Goal: Browse casually: Explore the website without a specific task or goal

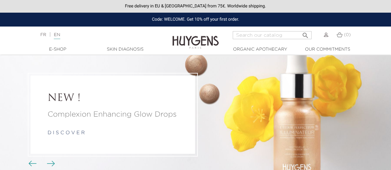
click at [326, 36] on img at bounding box center [326, 35] width 4 height 4
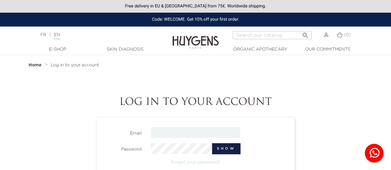
type input "mjalvarez@fp.ul.pt"
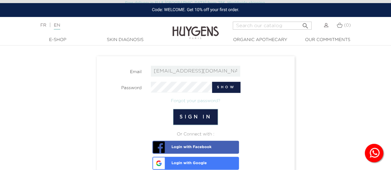
scroll to position [64, 0]
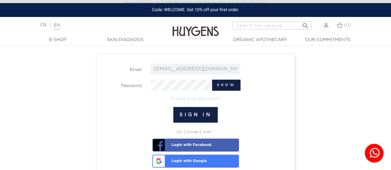
click at [189, 114] on button "Sign in" at bounding box center [195, 115] width 45 height 16
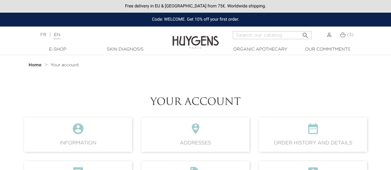
click at [345, 36] on img at bounding box center [343, 34] width 6 height 5
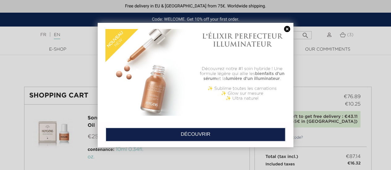
click at [287, 29] on link at bounding box center [287, 29] width 9 height 6
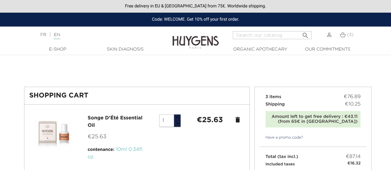
click at [258, 34] on input "Search" at bounding box center [272, 35] width 79 height 8
type input "oil"
click at [300, 29] on button " Search" at bounding box center [305, 33] width 11 height 8
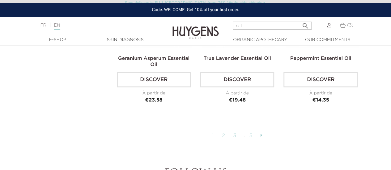
scroll to position [1367, 0]
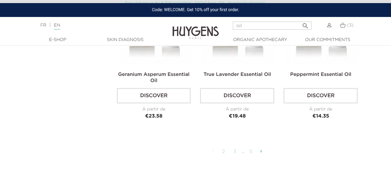
click at [263, 149] on link at bounding box center [262, 152] width 8 height 11
click at [262, 149] on icon at bounding box center [262, 151] width 2 height 5
click at [223, 150] on link "2" at bounding box center [224, 152] width 10 height 11
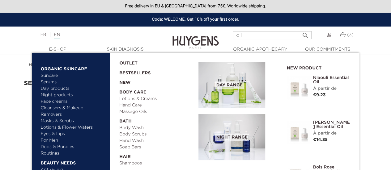
click at [52, 52] on link "  E-Shop" at bounding box center [58, 49] width 62 height 6
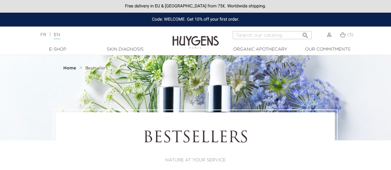
click at [250, 36] on input "Search" at bounding box center [272, 35] width 79 height 8
type input "bath"
click at [300, 29] on button " Search" at bounding box center [305, 33] width 11 height 8
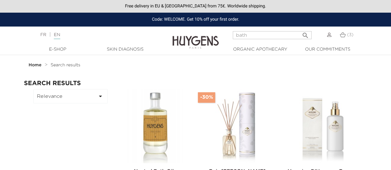
drag, startPoint x: 255, startPoint y: 35, endPoint x: 205, endPoint y: 37, distance: 50.2
click at [205, 37] on header "Free delivery in EU & UK from 75€. Worldwide shipping. Code: WELCOME. Get 10% o…" at bounding box center [195, 27] width 391 height 55
type input "bain"
click at [300, 29] on button " Search" at bounding box center [305, 33] width 11 height 8
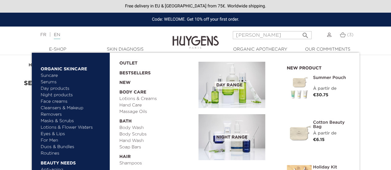
click at [140, 126] on link "Body Wash" at bounding box center [156, 128] width 75 height 6
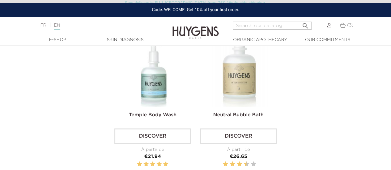
scroll to position [364, 0]
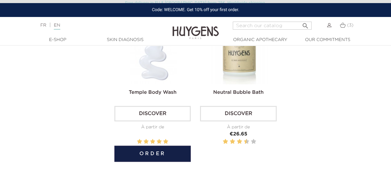
click at [155, 72] on img at bounding box center [154, 46] width 76 height 76
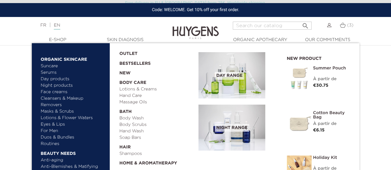
click at [138, 138] on link "Soap Bars" at bounding box center [156, 138] width 75 height 6
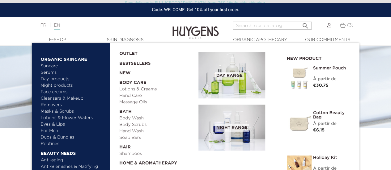
scroll to position [25, 0]
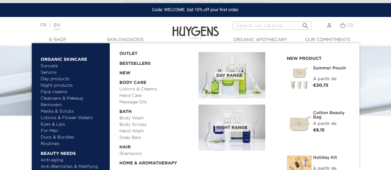
click at [136, 92] on link "Lotions & Creams" at bounding box center [156, 89] width 75 height 6
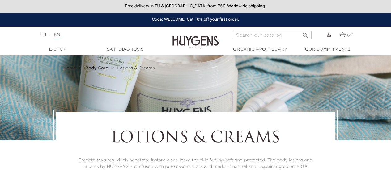
click at [136, 95] on div at bounding box center [195, 97] width 391 height 85
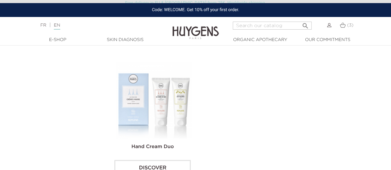
scroll to position [645, 0]
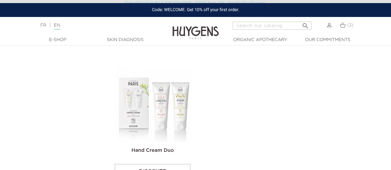
click at [169, 116] on img at bounding box center [154, 104] width 76 height 76
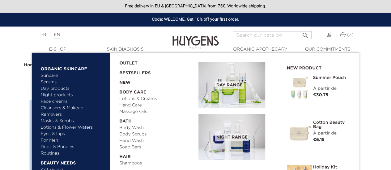
click at [136, 106] on link "Hand Care" at bounding box center [156, 105] width 75 height 6
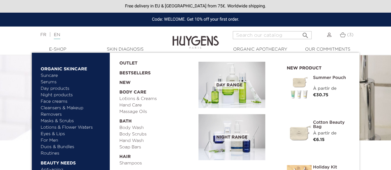
click at [139, 133] on link "Body Scrubs" at bounding box center [156, 134] width 75 height 6
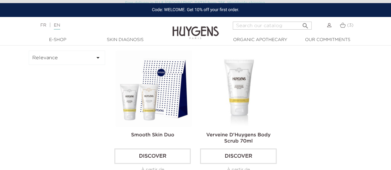
scroll to position [157, 0]
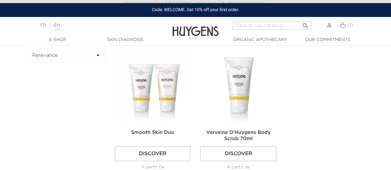
click at [163, 94] on img at bounding box center [154, 86] width 76 height 76
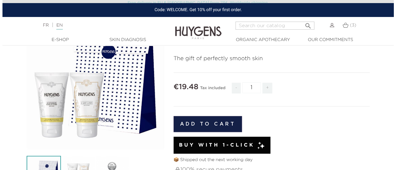
scroll to position [85, 0]
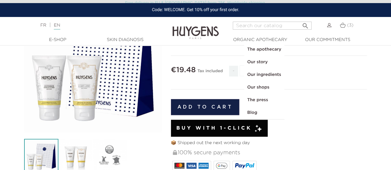
click at [51, 89] on div "" at bounding box center [93, 64] width 138 height 138
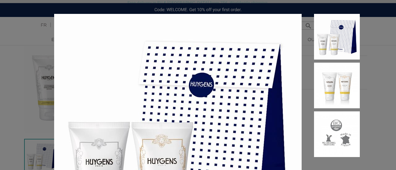
click at [199, 65] on img at bounding box center [177, 137] width 247 height 247
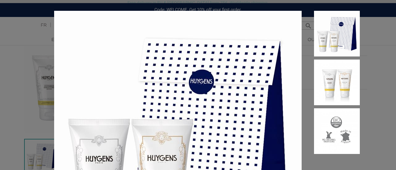
scroll to position [0, 0]
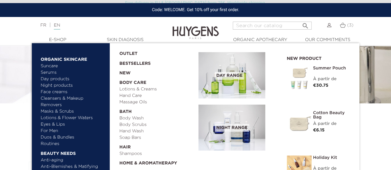
scroll to position [49, 0]
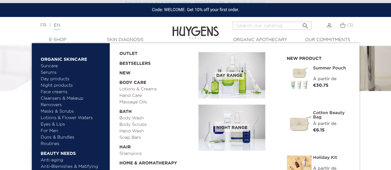
click at [160, 162] on link "  Home & Aromatherapy" at bounding box center [156, 162] width 75 height 10
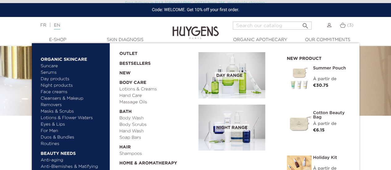
scroll to position [37, 0]
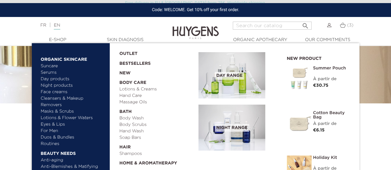
click at [135, 153] on link "Shampoos" at bounding box center [156, 154] width 75 height 6
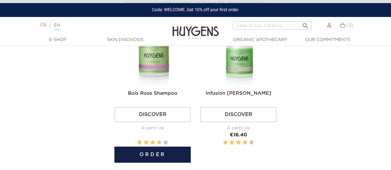
scroll to position [124, 0]
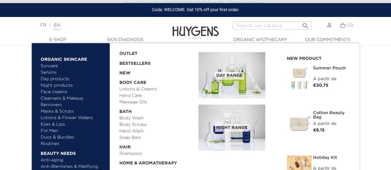
click at [133, 54] on link "OUTLET" at bounding box center [153, 53] width 69 height 10
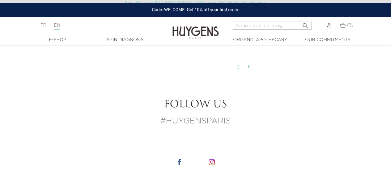
scroll to position [1524, 0]
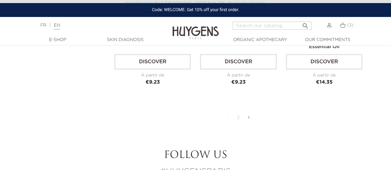
click at [249, 115] on icon at bounding box center [249, 117] width 2 height 5
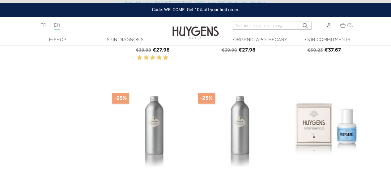
scroll to position [90, 0]
